Goal: Task Accomplishment & Management: Manage account settings

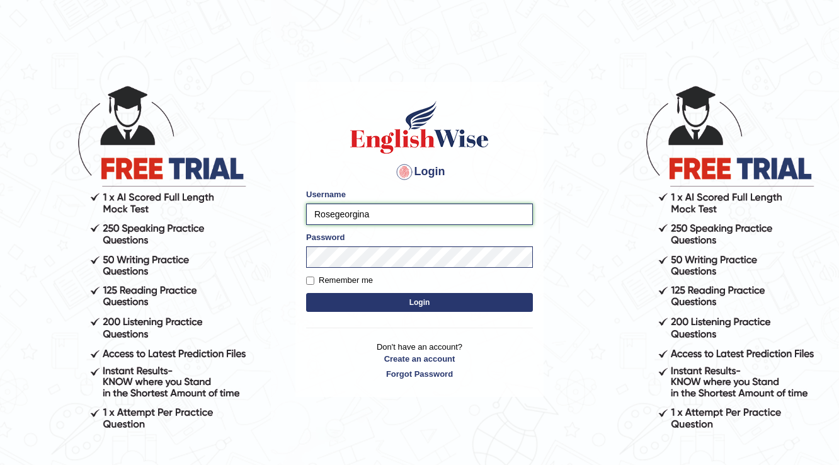
click at [344, 210] on input "Rosegeorgina" at bounding box center [419, 213] width 227 height 21
type input "Abanoubsaid"
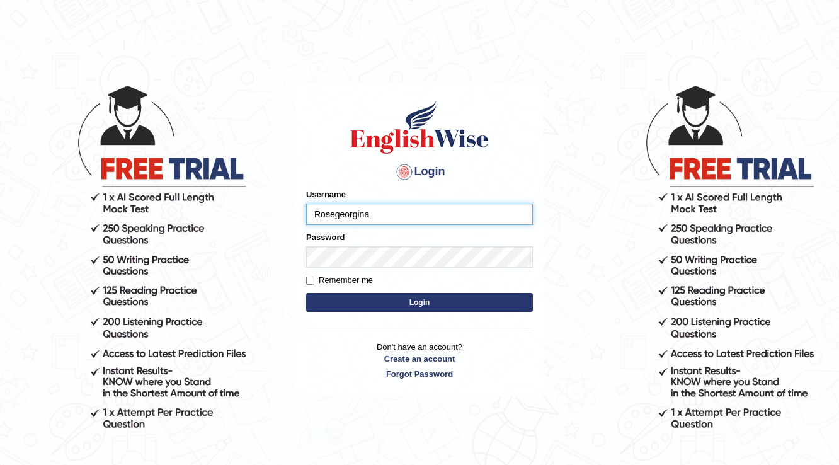
type input "Rosegeorgina"
click at [306, 293] on button "Login" at bounding box center [419, 302] width 227 height 19
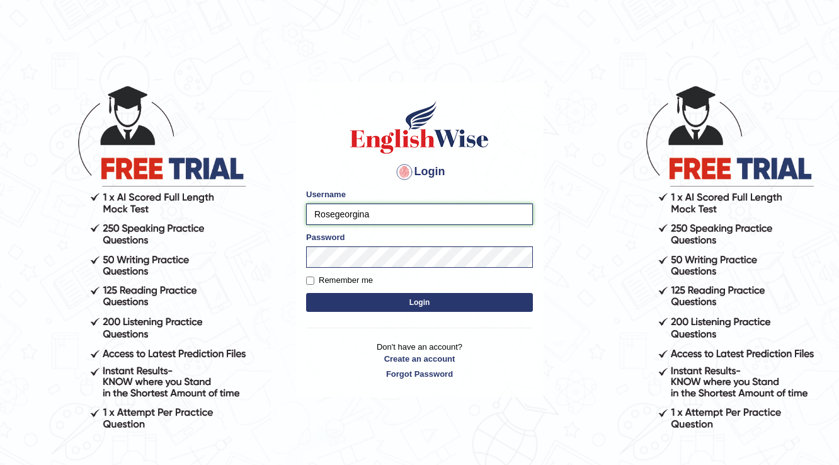
click at [306, 293] on button "Login" at bounding box center [419, 302] width 227 height 19
